Goal: Check status: Check status

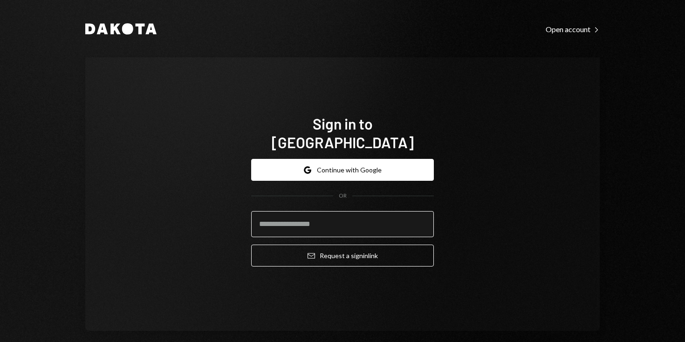
click at [417, 221] on input "email" at bounding box center [342, 224] width 183 height 26
click at [0, 342] on com-1password-button at bounding box center [0, 342] width 0 height 0
click at [360, 211] on input "email" at bounding box center [342, 224] width 183 height 26
type input "**********"
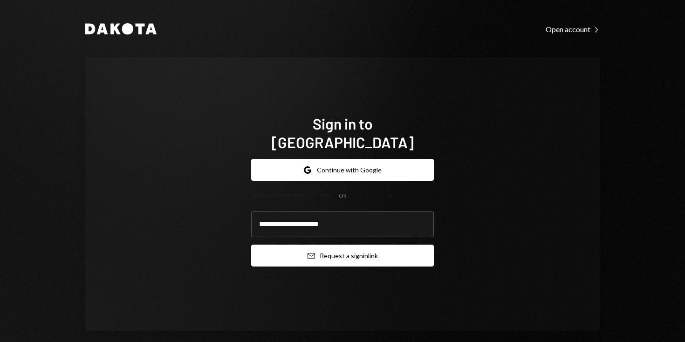
click at [365, 246] on button "Email Request a sign in link" at bounding box center [342, 256] width 183 height 22
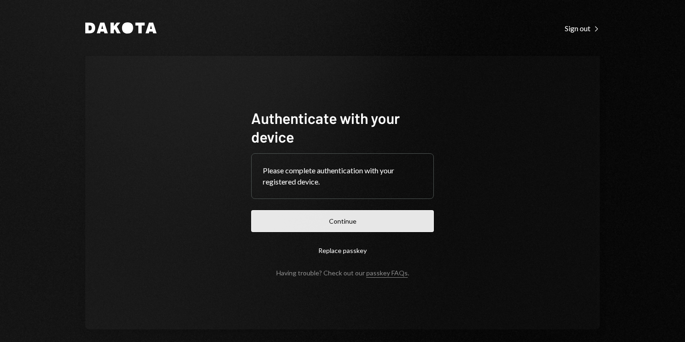
click at [305, 213] on button "Continue" at bounding box center [342, 221] width 183 height 22
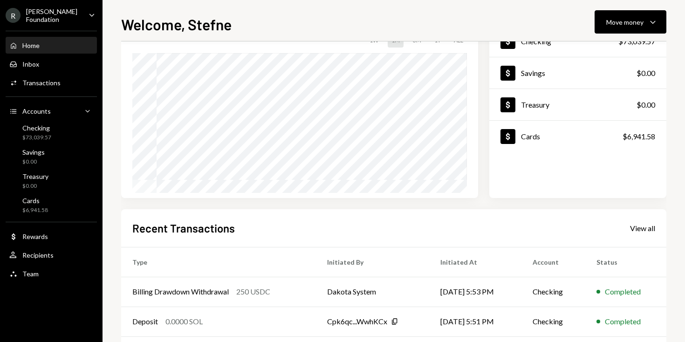
scroll to position [83, 0]
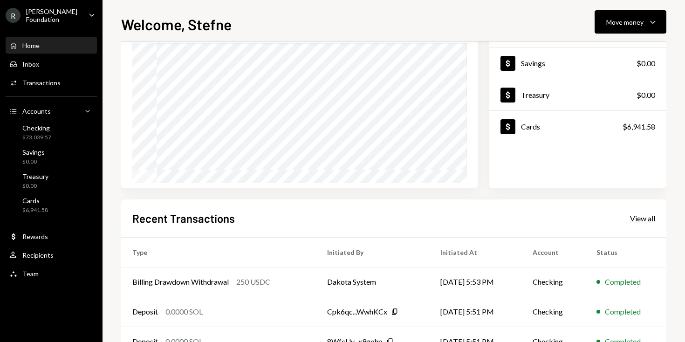
click at [634, 217] on div "View all" at bounding box center [642, 218] width 25 height 9
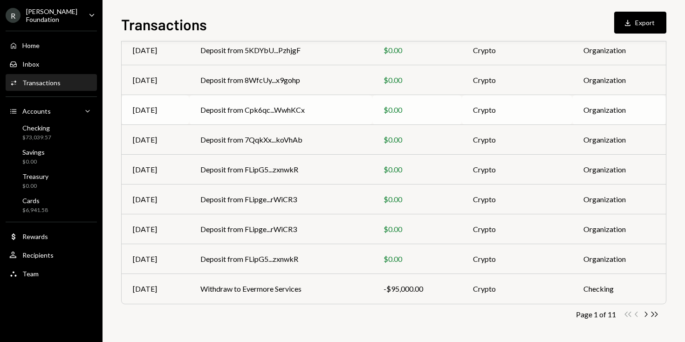
scroll to position [145, 0]
click at [648, 313] on icon "Chevron Right" at bounding box center [645, 313] width 9 height 9
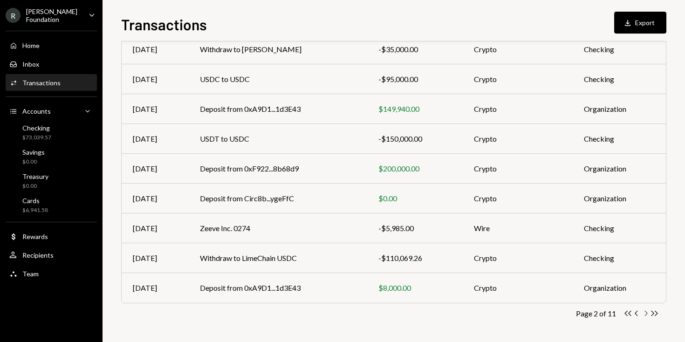
click at [646, 313] on icon "Chevron Right" at bounding box center [645, 313] width 9 height 9
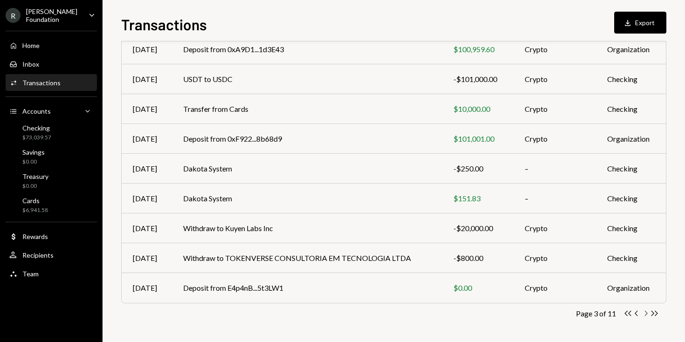
click at [648, 315] on icon "Chevron Right" at bounding box center [645, 313] width 9 height 9
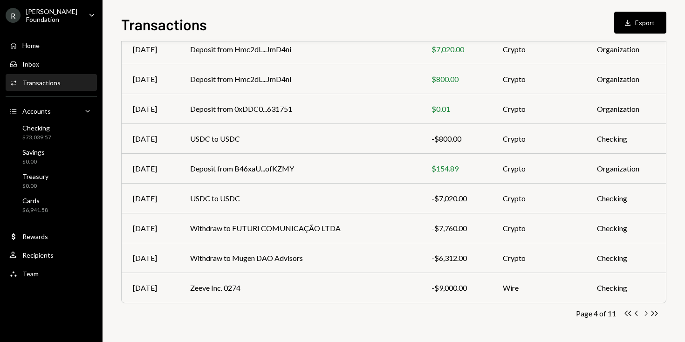
click at [647, 314] on icon "Chevron Right" at bounding box center [645, 313] width 9 height 9
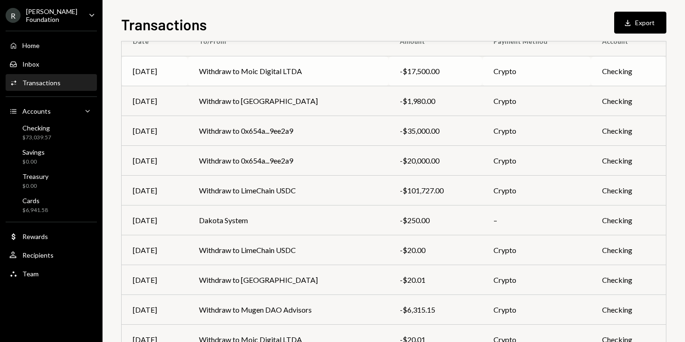
scroll to position [93, 0]
click at [361, 165] on td "Withdraw to 0x654a...9ee2a9" at bounding box center [288, 160] width 201 height 30
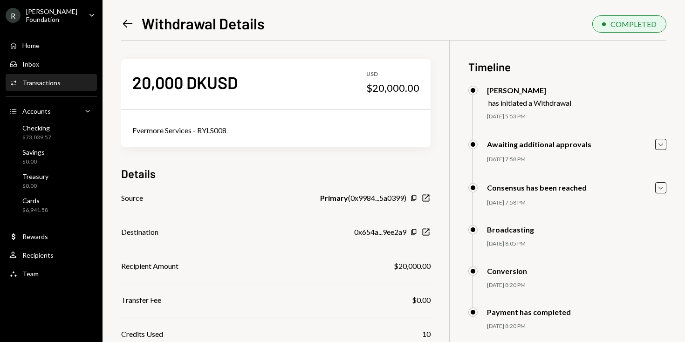
click at [126, 23] on icon "Left Arrow" at bounding box center [127, 23] width 13 height 13
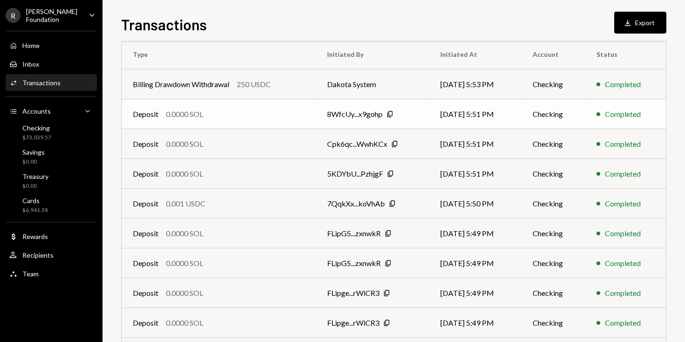
scroll to position [145, 0]
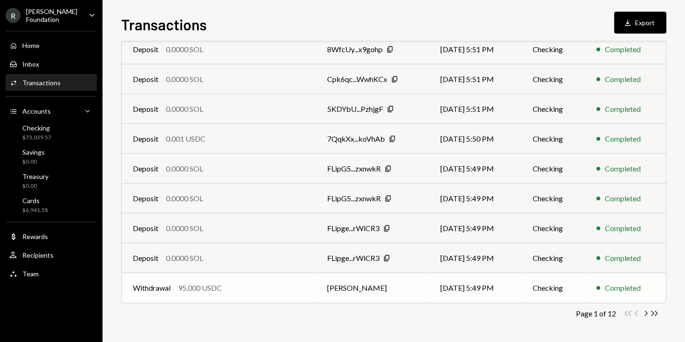
click at [354, 291] on td "Bernardo Fleichman" at bounding box center [373, 288] width 114 height 30
